Goal: Task Accomplishment & Management: Use online tool/utility

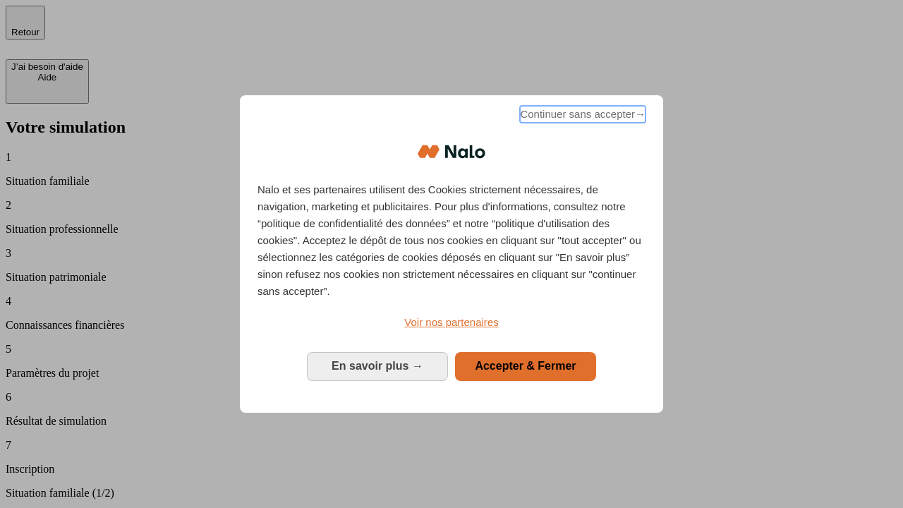
click at [581, 116] on span "Continuer sans accepter →" at bounding box center [583, 114] width 126 height 17
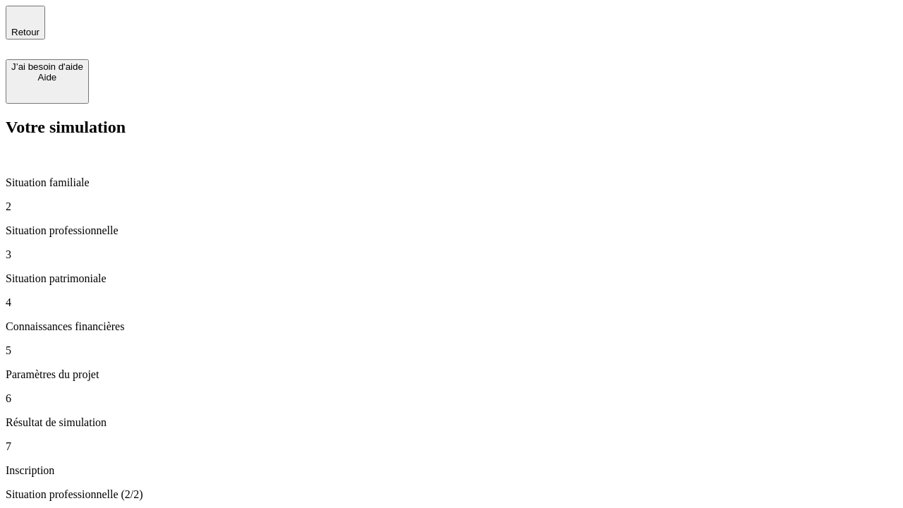
type input "70 000"
type input "1 000"
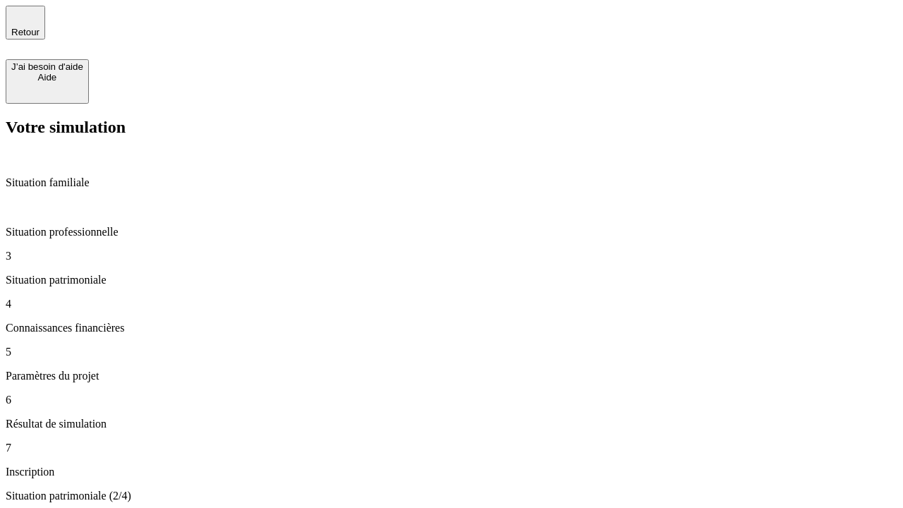
type input "800"
type input "6"
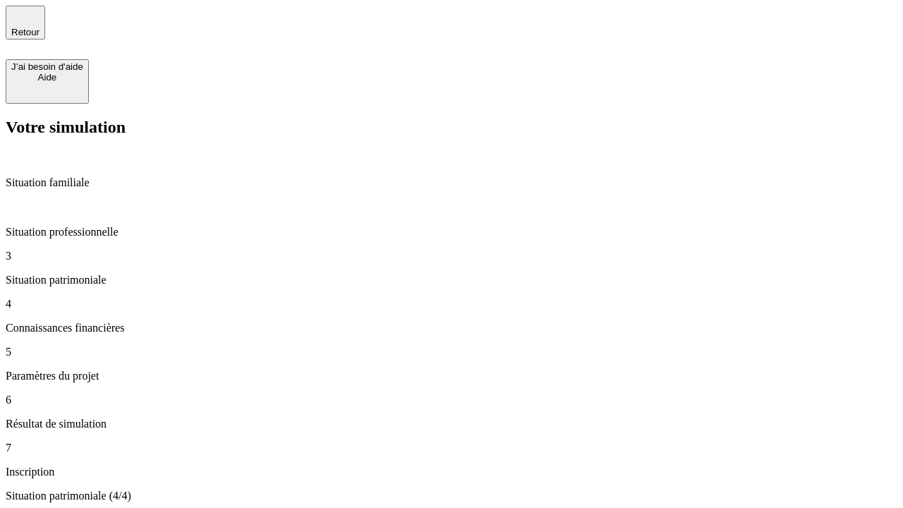
type input "400"
type input "3"
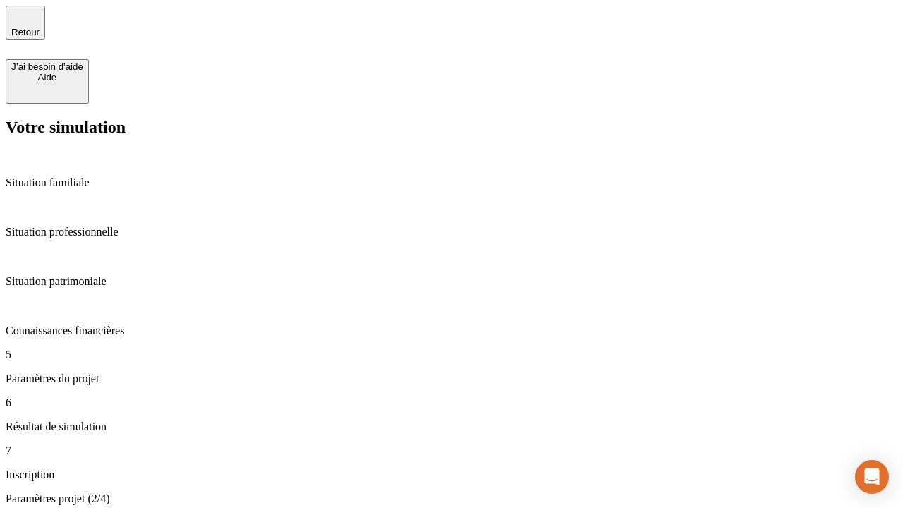
type input "35"
type input "500"
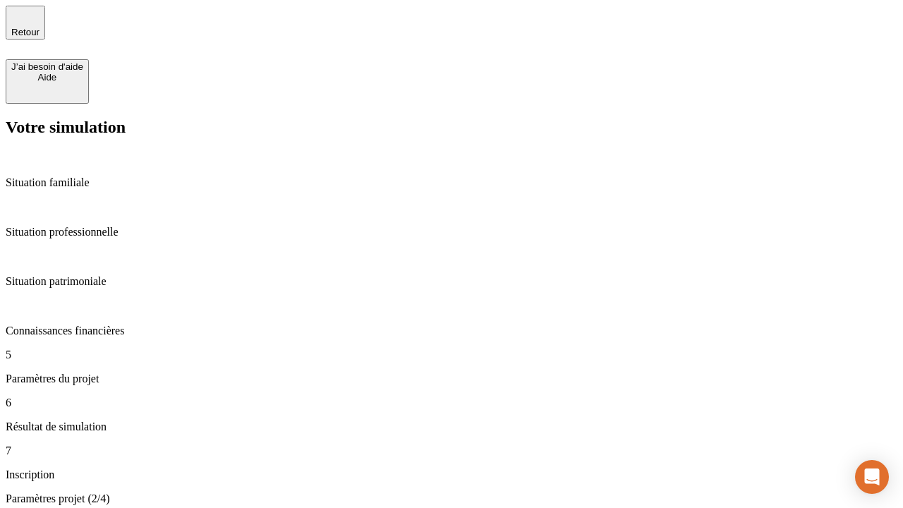
type input "640"
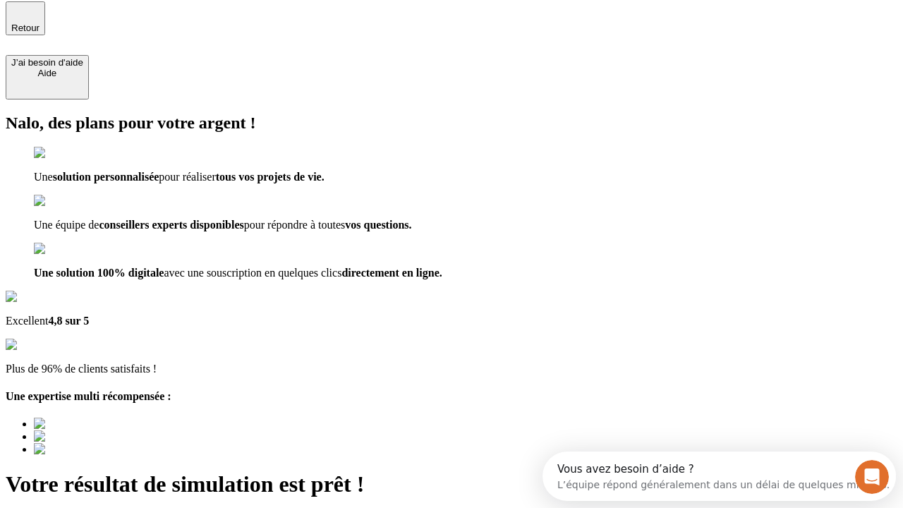
scroll to position [147, 0]
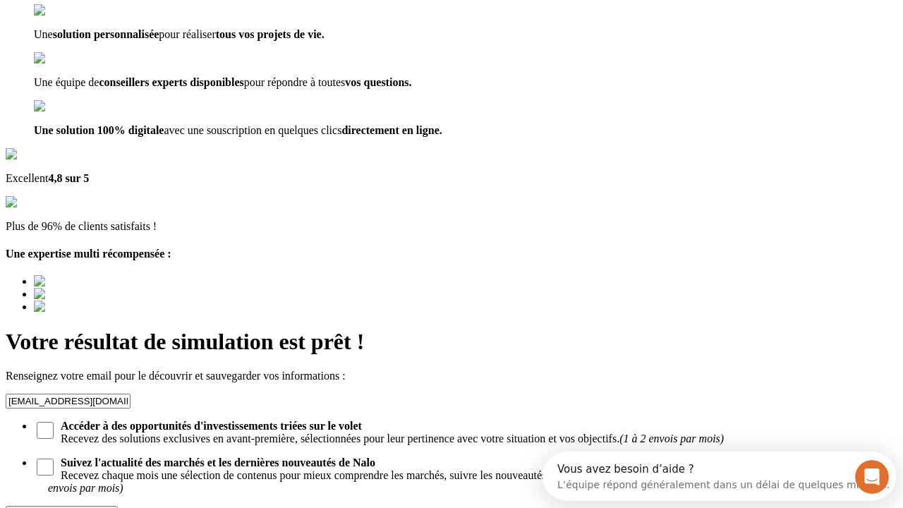
type input "[EMAIL_ADDRESS][DOMAIN_NAME]"
click at [112, 507] on div "Découvrir ma simulation" at bounding box center [61, 513] width 101 height 11
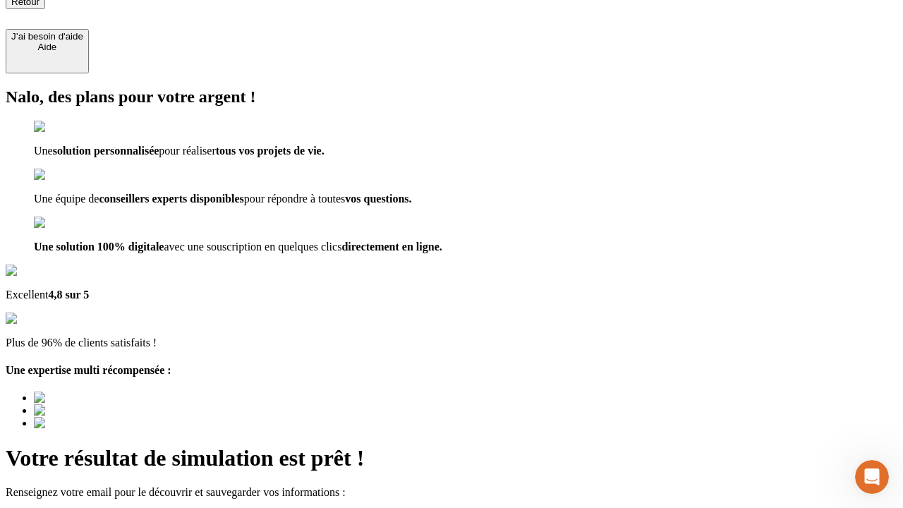
scroll to position [18, 0]
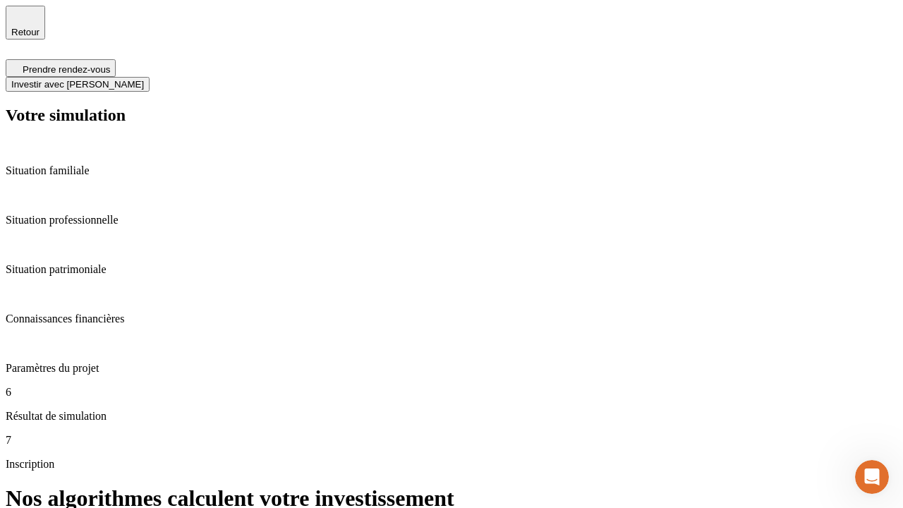
scroll to position [6, 0]
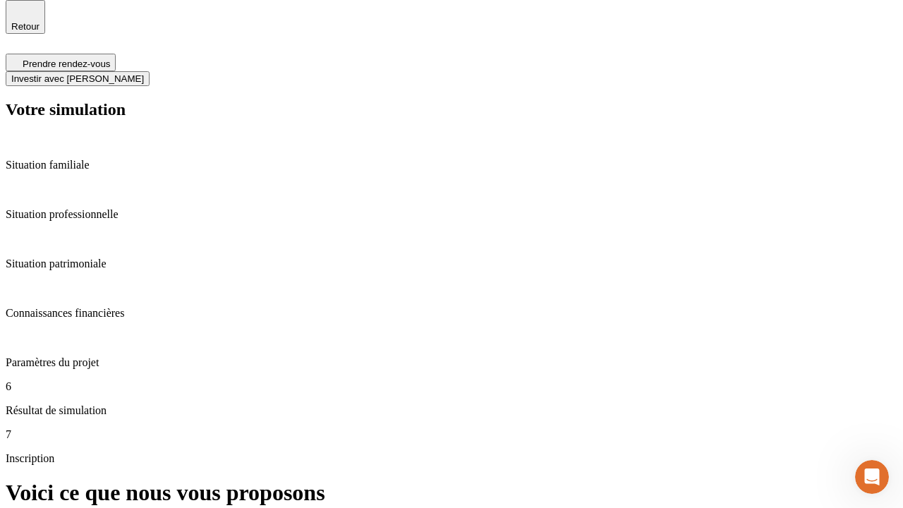
click at [144, 73] on span "Investir avec [PERSON_NAME]" at bounding box center [77, 78] width 133 height 11
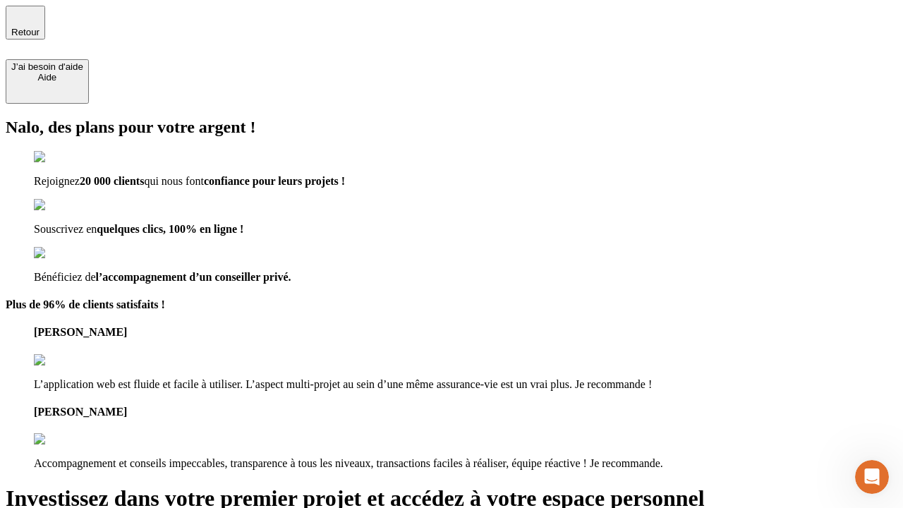
type input "[PERSON_NAME][EMAIL_ADDRESS][DOMAIN_NAME]"
